Goal: Task Accomplishment & Management: Use online tool/utility

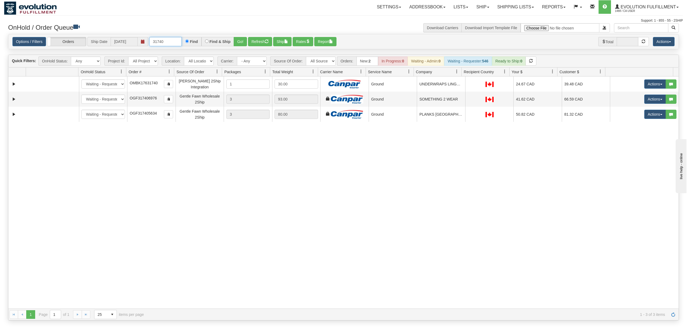
click at [171, 39] on input "31740" at bounding box center [165, 41] width 32 height 9
type input "6080"
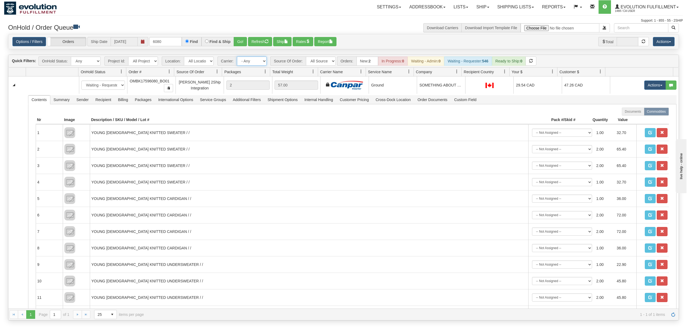
click at [251, 60] on select "- Any - Has NO carrier assigned - Has a carrier assigned FleetOptics Inc. My Ca…" at bounding box center [252, 61] width 30 height 9
select select "-1"
click at [237, 57] on select "- Any - Has NO carrier assigned - Has a carrier assigned FleetOptics Inc. My Ca…" at bounding box center [252, 61] width 30 height 9
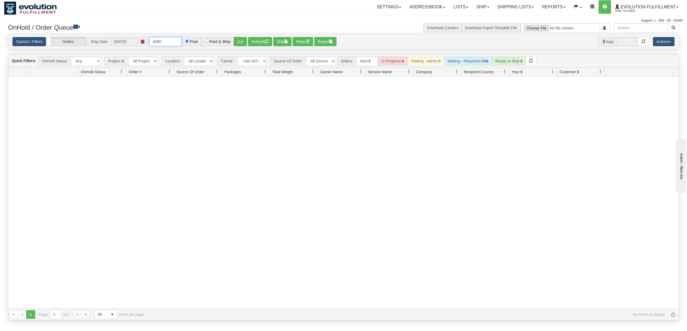
drag, startPoint x: 170, startPoint y: 40, endPoint x: -126, endPoint y: 72, distance: 298.0
click at [0, 72] on html "Toggle navigation Settings Shipping Preferences New Recipients" at bounding box center [343, 165] width 687 height 331
click at [319, 61] on select "All Sources AirBlaster 2Ship Integration Ambler Apparel 2Ship Integration BC [M…" at bounding box center [321, 61] width 30 height 9
select select "[PERSON_NAME] 2Ship Integration"
click at [306, 57] on select "All Sources AirBlaster 2Ship Integration Ambler Apparel 2Ship Integration BC [M…" at bounding box center [321, 61] width 30 height 9
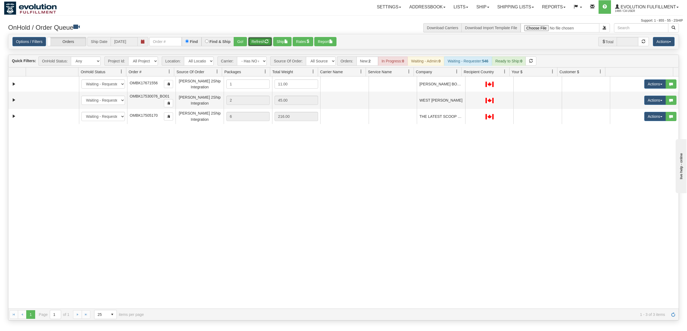
click at [258, 42] on button "Refresh" at bounding box center [260, 41] width 24 height 9
click at [285, 208] on div "31548332 EVOLUTION V3 90893366 0 New In Progress Waiting - Admin Waiting - Requ…" at bounding box center [343, 193] width 670 height 232
click at [163, 45] on input "text" at bounding box center [165, 41] width 32 height 9
type input "30076"
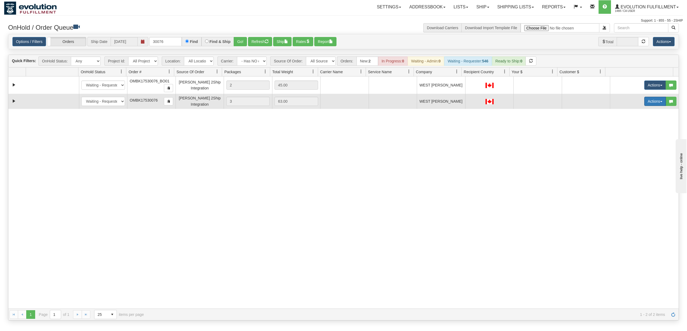
click at [649, 100] on button "Actions" at bounding box center [655, 101] width 22 height 9
click at [632, 128] on span "Rate All Services" at bounding box center [643, 126] width 32 height 4
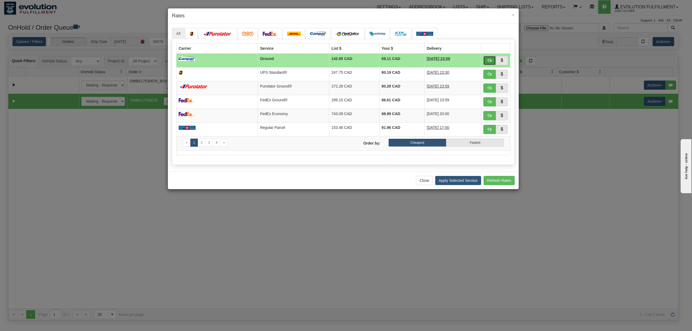
click at [489, 62] on span "button" at bounding box center [490, 60] width 4 height 4
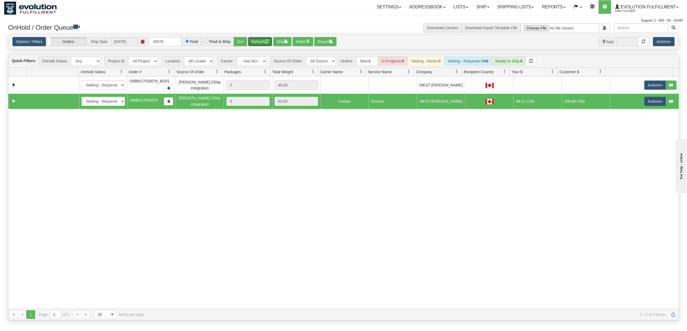
click at [252, 39] on button "Refresh" at bounding box center [260, 41] width 24 height 9
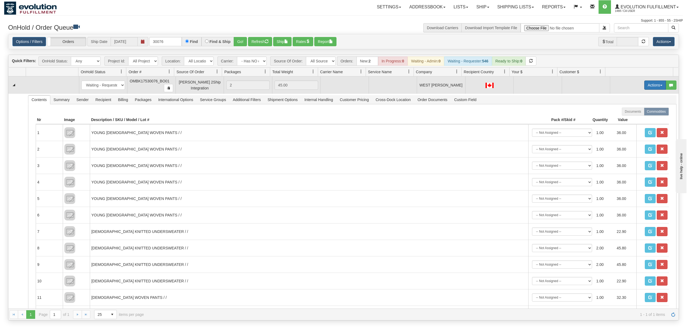
click at [653, 84] on button "Actions" at bounding box center [655, 85] width 22 height 9
click at [631, 111] on span "Rate All Services" at bounding box center [643, 109] width 32 height 4
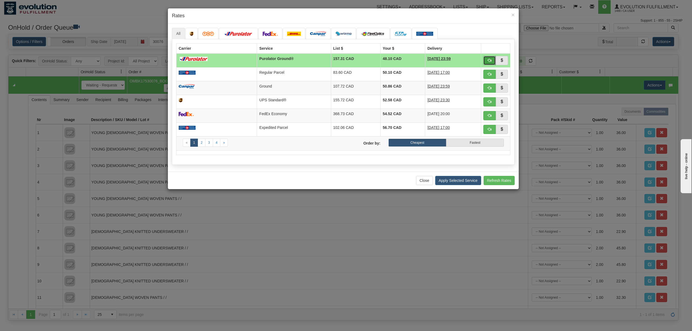
click at [491, 62] on button "button" at bounding box center [489, 60] width 12 height 9
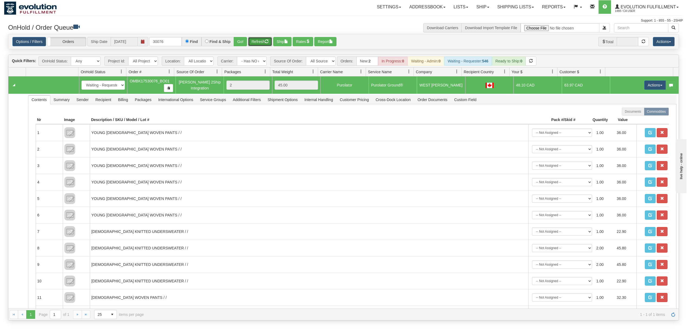
click at [268, 40] on span "button" at bounding box center [267, 41] width 4 height 4
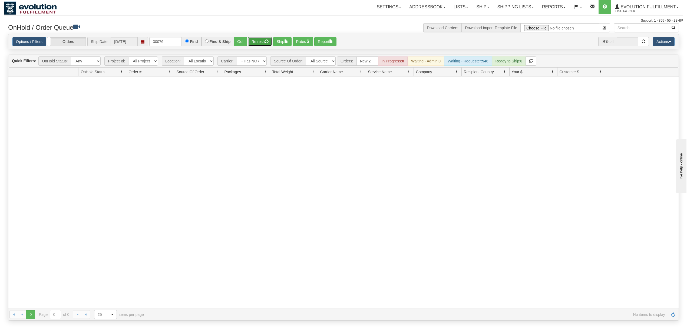
click at [268, 40] on span "button" at bounding box center [267, 41] width 4 height 4
click at [260, 44] on button "Refresh" at bounding box center [260, 41] width 24 height 9
click at [248, 60] on select "- Any - Has NO carrier assigned - Has a carrier assigned FleetOptics Inc. My Ca…" at bounding box center [252, 61] width 30 height 9
select select "grid toolbar"
click at [237, 57] on select "- Any - Has NO carrier assigned - Has a carrier assigned FleetOptics Inc. My Ca…" at bounding box center [252, 61] width 30 height 9
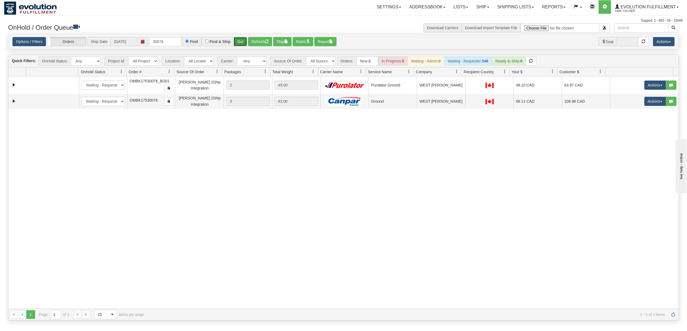
click at [241, 38] on button "Go!" at bounding box center [240, 41] width 13 height 9
drag, startPoint x: 167, startPoint y: 42, endPoint x: -79, endPoint y: 48, distance: 246.6
click at [0, 48] on html "Toggle navigation Settings Shipping Preferences New Recipients" at bounding box center [343, 165] width 687 height 331
click at [244, 39] on button "Go!" at bounding box center [240, 41] width 13 height 9
